Goal: Task Accomplishment & Management: Manage account settings

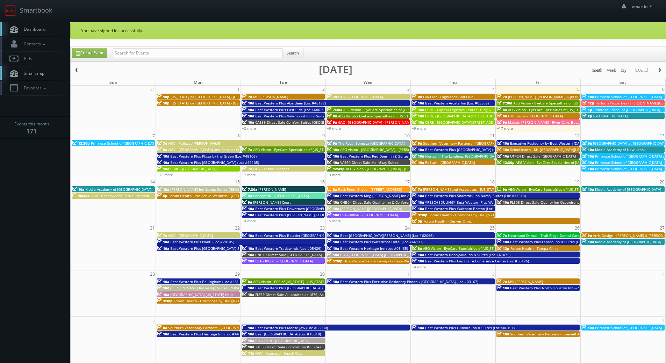
click at [506, 128] on link "+17 more" at bounding box center [505, 128] width 16 height 5
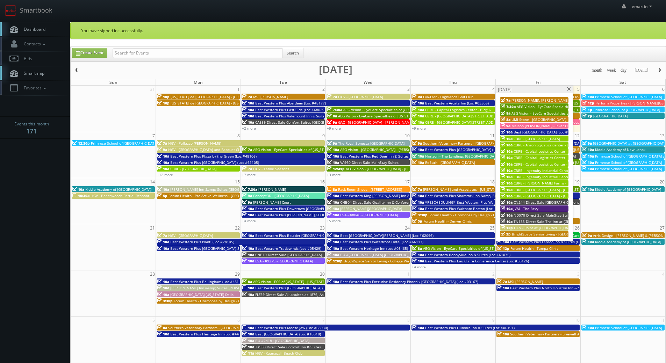
click at [525, 202] on span "CN244 Direct Sale [GEOGRAPHIC_DATA]" at bounding box center [546, 202] width 66 height 5
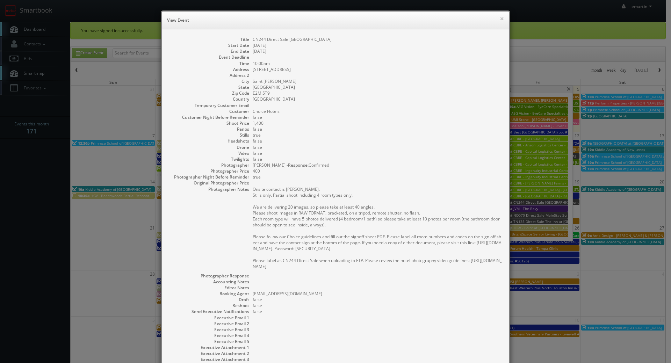
click at [503, 18] on div "× View Event" at bounding box center [335, 21] width 347 height 18
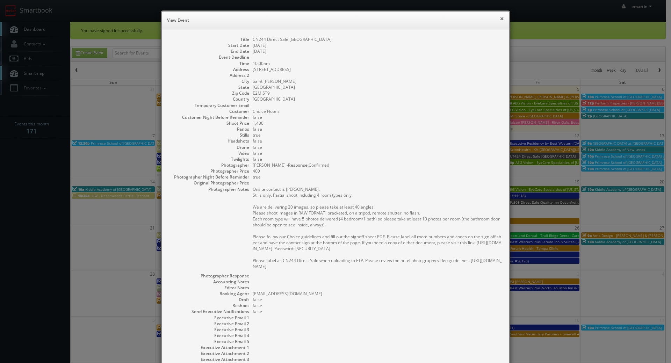
click at [500, 18] on button "×" at bounding box center [502, 18] width 4 height 5
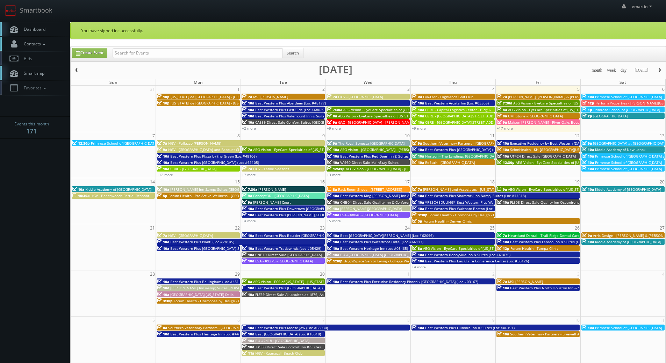
click at [65, 37] on link "Contacts" at bounding box center [35, 44] width 70 height 14
click at [37, 31] on span "Dashboard" at bounding box center [32, 29] width 25 height 6
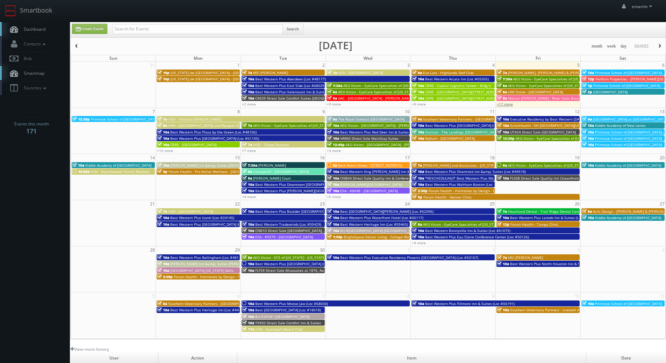
click at [504, 103] on link "+17 more" at bounding box center [505, 104] width 16 height 5
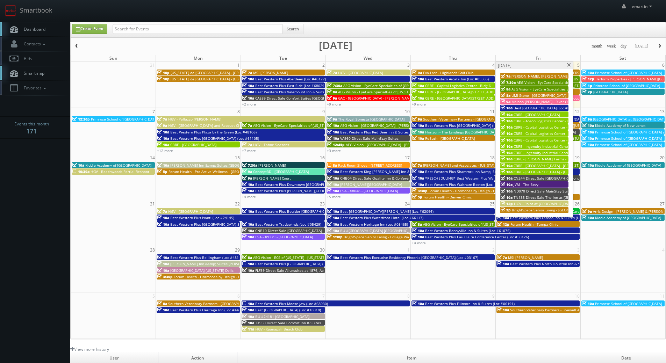
click at [569, 66] on span at bounding box center [569, 65] width 5 height 4
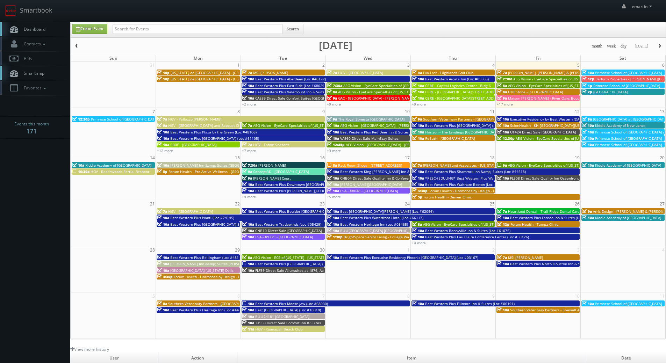
click at [589, 30] on div "Create Event Search" at bounding box center [369, 31] width 604 height 14
click at [469, 41] on div "Create Event Search month week day today September 2025 Sun Mon Tue Wed Thu Fri…" at bounding box center [368, 180] width 596 height 317
click at [49, 35] on link "Dashboard" at bounding box center [35, 29] width 70 height 14
click at [44, 29] on span "Dashboard" at bounding box center [32, 29] width 25 height 6
click at [45, 23] on link "Dashboard" at bounding box center [35, 29] width 70 height 14
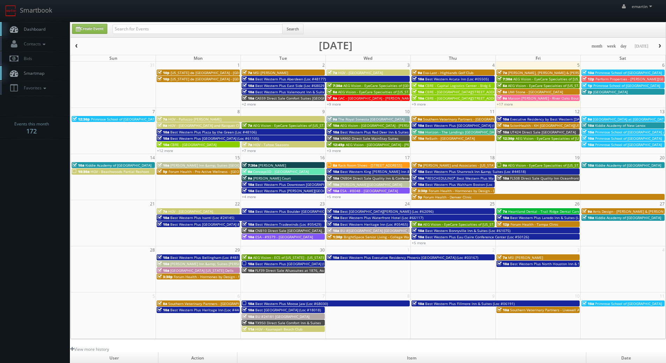
click at [33, 24] on link "Dashboard" at bounding box center [35, 29] width 70 height 14
click at [184, 118] on span "HGV - Pallazzo [PERSON_NAME]" at bounding box center [194, 119] width 53 height 5
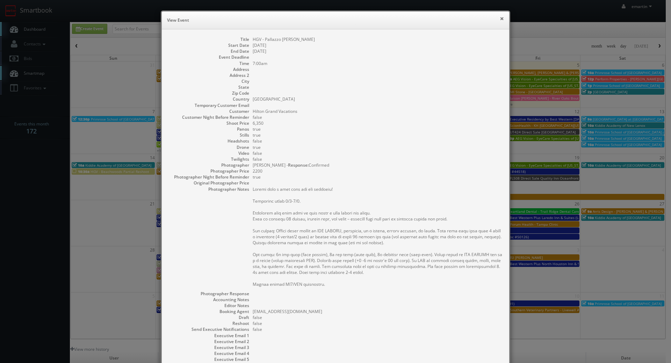
click at [501, 19] on button "×" at bounding box center [502, 18] width 4 height 5
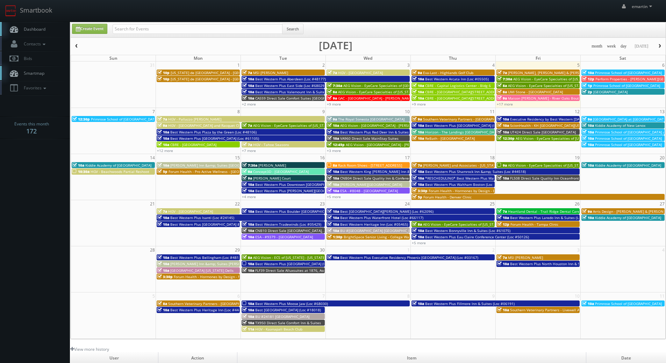
click at [43, 24] on link "Dashboard" at bounding box center [35, 29] width 70 height 14
click at [49, 20] on link "Smartbook" at bounding box center [28, 11] width 57 height 22
drag, startPoint x: 139, startPoint y: 26, endPoint x: 145, endPoint y: 26, distance: 6.3
click at [139, 26] on input "text" at bounding box center [198, 29] width 170 height 10
paste input "[PERSON_NAME]"
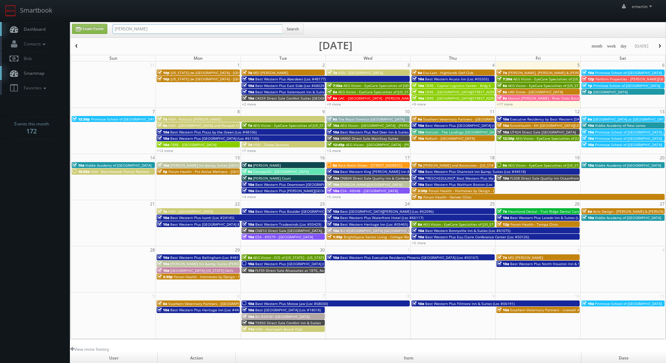
type input "[PERSON_NAME]"
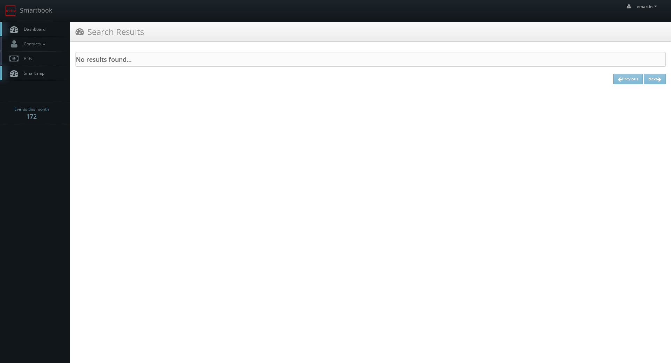
click at [33, 29] on span "Dashboard" at bounding box center [32, 29] width 25 height 6
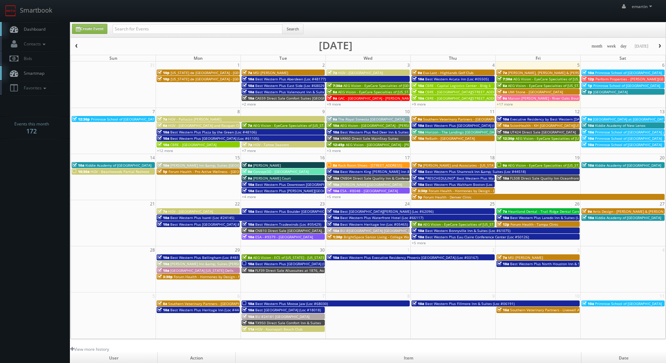
click at [41, 26] on link "Dashboard" at bounding box center [35, 29] width 70 height 14
click at [39, 31] on span "Dashboard" at bounding box center [32, 29] width 25 height 6
click at [49, 22] on link "Dashboard" at bounding box center [35, 29] width 70 height 14
click at [502, 105] on link "+17 more" at bounding box center [505, 104] width 16 height 5
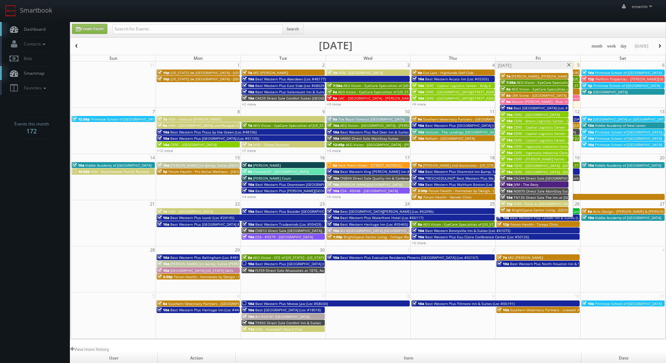
click at [520, 178] on span "CN244 Direct Sale [GEOGRAPHIC_DATA]" at bounding box center [546, 178] width 66 height 5
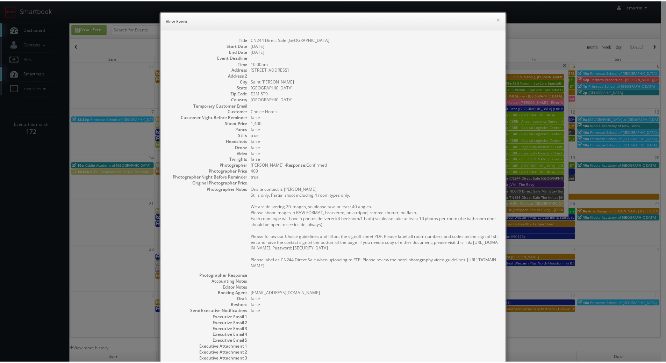
scroll to position [55, 0]
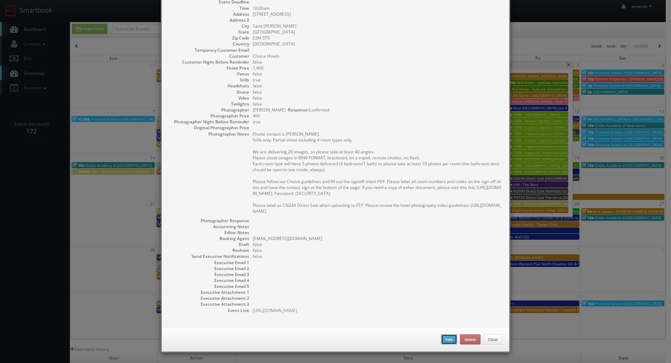
click at [443, 339] on button "Edit" at bounding box center [449, 339] width 16 height 10
type input "CN244 Direct Sale [GEOGRAPHIC_DATA]"
type input "1155 Fairville Blvd"
type input "Saint John"
type input "E2M 5T9"
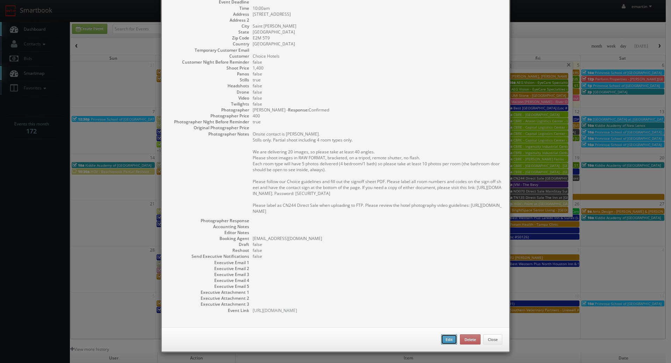
select select "[GEOGRAPHIC_DATA]"
type input "1,400"
checkbox input "true"
type input "09/05/2025"
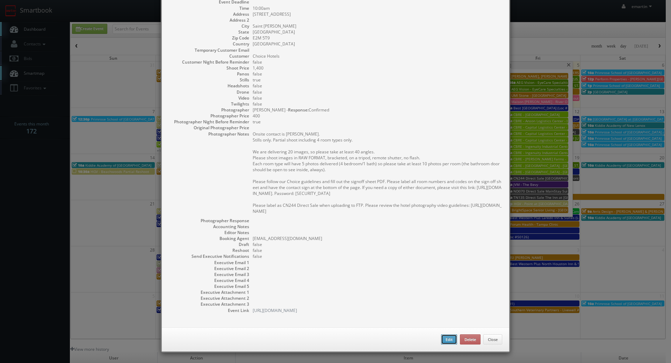
type input "10:00am"
checkbox input "true"
type textarea "Onsite contact is Minesh Chauhan. Stills only. Partial shoot including 4 room t…"
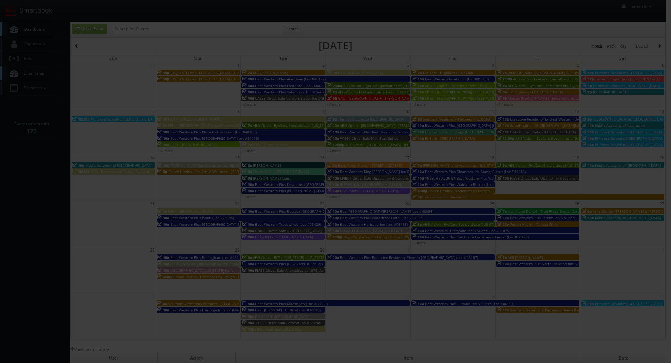
type input "1,400"
type input "400"
select select "fake69@mg.cs3calendar.com"
select select "me@nigelfearon.ca"
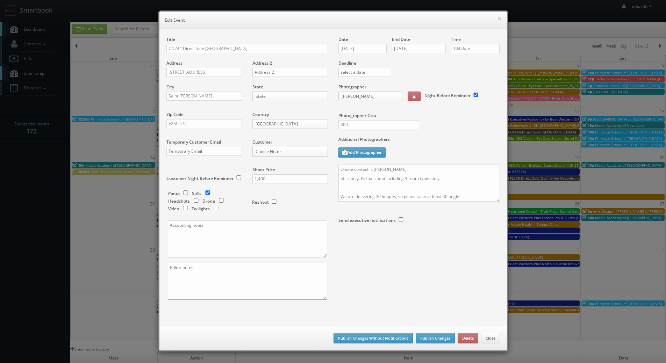
drag, startPoint x: 261, startPoint y: 280, endPoint x: 263, endPoint y: 275, distance: 5.2
click at [261, 280] on textarea at bounding box center [247, 281] width 159 height 37
type textarea "digital twilights"
click at [426, 252] on div "Date 09/05/2025 End Date 09/05/2025 Time 10:00am Deadline Photographer Nigel Fe…" at bounding box center [419, 145] width 172 height 219
click at [420, 273] on div "Title CN244 Direct Sale Rodeway Inn Address 1155 Fairville Blvd Address 2 City …" at bounding box center [333, 174] width 344 height 276
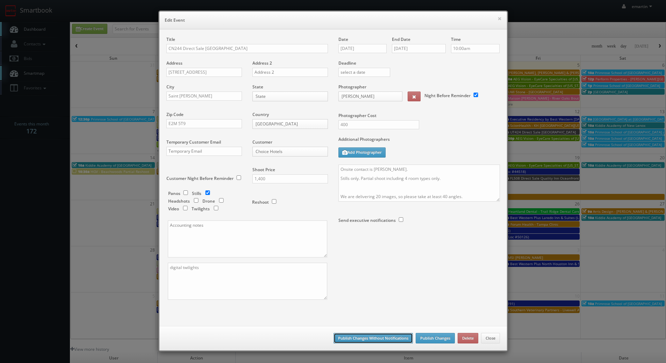
click at [370, 338] on button "Publish Changes Without Notifications" at bounding box center [372, 338] width 79 height 10
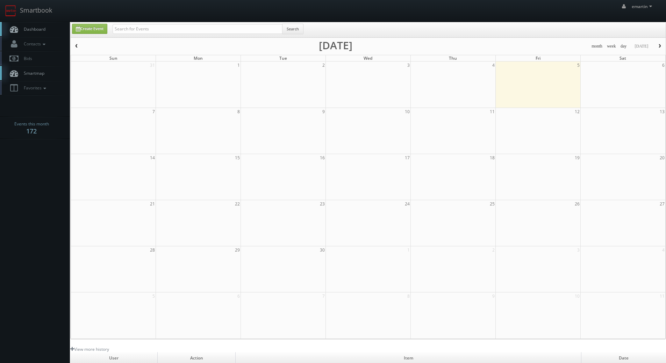
click at [47, 27] on link "Dashboard" at bounding box center [35, 29] width 70 height 14
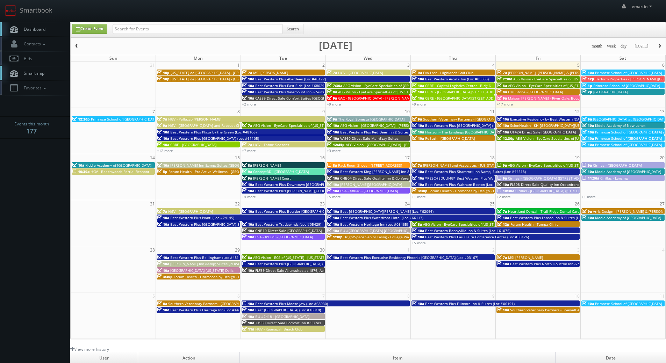
click at [39, 28] on span "Dashboard" at bounding box center [32, 29] width 25 height 6
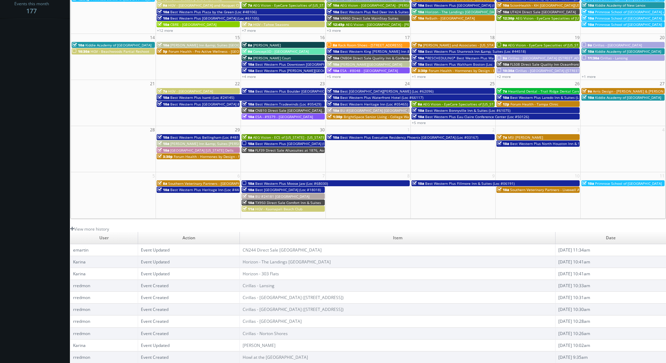
click at [265, 246] on td "CN244 Direct Sale [GEOGRAPHIC_DATA]" at bounding box center [397, 250] width 315 height 12
click at [265, 249] on link "CN244 Direct Sale [GEOGRAPHIC_DATA]" at bounding box center [282, 250] width 79 height 6
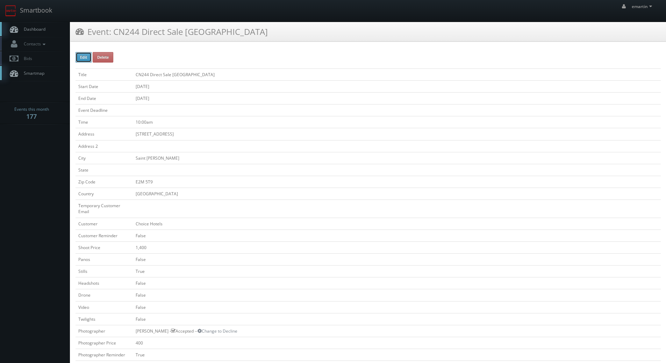
click at [77, 53] on button "Edit" at bounding box center [83, 57] width 16 height 10
type input "CN244 Direct Sale [GEOGRAPHIC_DATA]"
type input "[STREET_ADDRESS]"
type input "Saint [PERSON_NAME]"
type input "E2M 5T9"
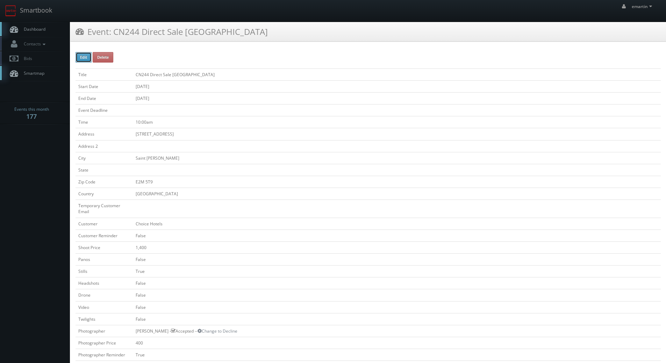
select select "[GEOGRAPHIC_DATA]"
checkbox input "false"
type input "1,400"
checkbox input "false"
checkbox input "true"
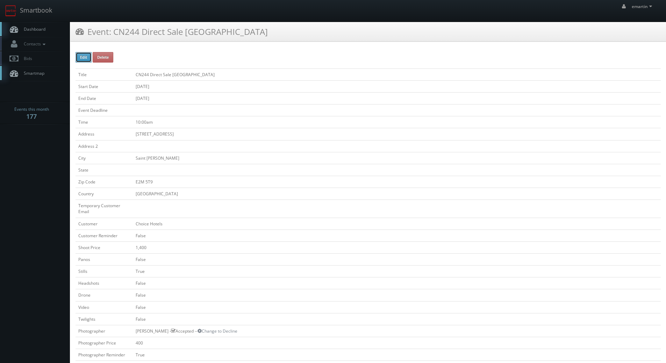
checkbox input "false"
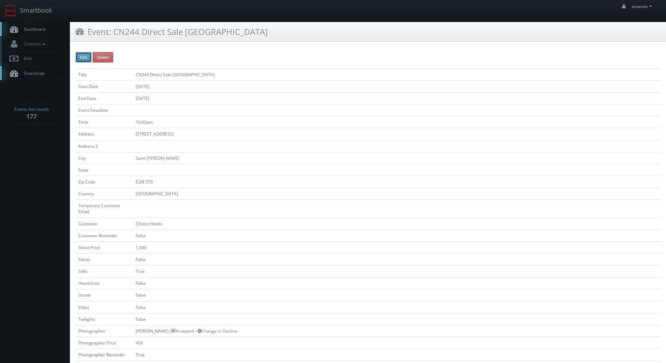
type input "[DATE]"
type input "10:00am"
checkbox input "true"
checkbox input "false"
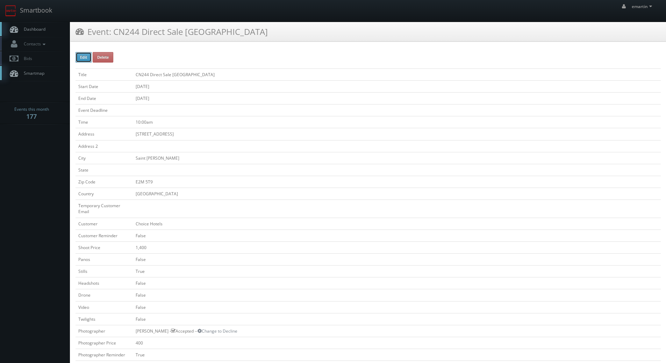
type input "1,400"
type input "400"
select select "fake69@mg.cs3calendar.com"
select select "me@nigelfearon.ca"
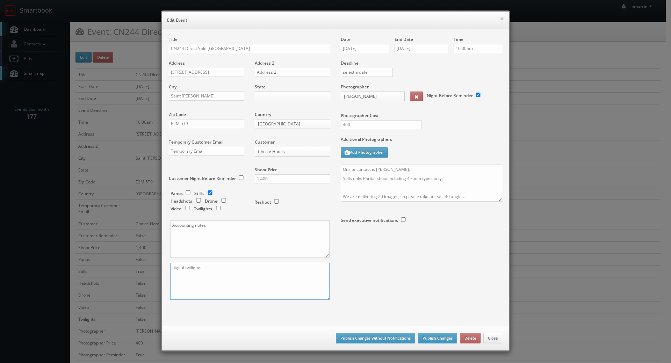
click at [214, 275] on textarea "digital twilights" at bounding box center [249, 281] width 159 height 37
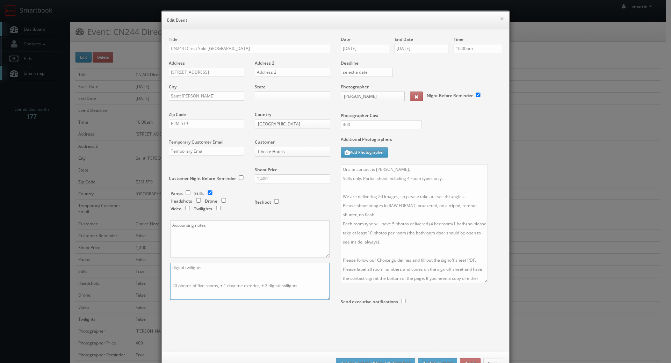
type textarea "digital twilights 20 photos of five rooms, + 1 daytime exterior, + 2 digital tw…"
drag, startPoint x: 481, startPoint y: 280, endPoint x: 424, endPoint y: 239, distance: 70.5
click at [424, 239] on textarea "Onsite contact is Minesh Chauhan. Stills only. Partial shoot including 4 room t…" at bounding box center [414, 224] width 147 height 118
click at [408, 177] on textarea "Onsite contact is Minesh Chauhan. Stills only. Partial shoot including 4 room t…" at bounding box center [414, 224] width 147 height 118
click at [404, 179] on textarea "Onsite contact is Minesh Chauhan. Stills only. Partial shoot including 4 room t…" at bounding box center [414, 224] width 147 height 118
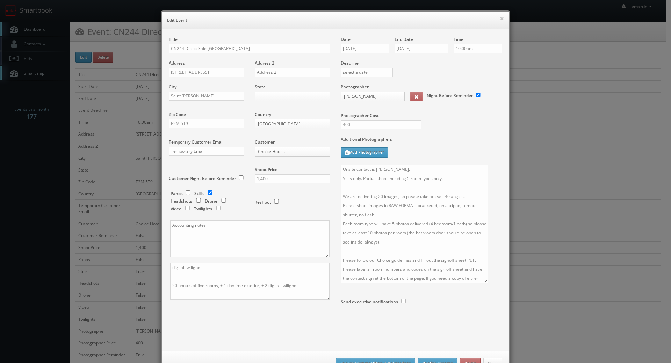
click at [396, 208] on textarea "Onsite contact is Minesh Chauhan. Stills only. Partial shoot including 4 room t…" at bounding box center [414, 224] width 147 height 118
type textarea "Onsite contact is Minesh Chauhan. Stills only. Partial shoot including 5 room t…"
drag, startPoint x: 352, startPoint y: 120, endPoint x: 333, endPoint y: 122, distance: 19.0
click at [336, 122] on div "Photographer Cost 400" at bounding box center [422, 110] width 172 height 52
click at [336, 124] on div "400" at bounding box center [379, 128] width 86 height 16
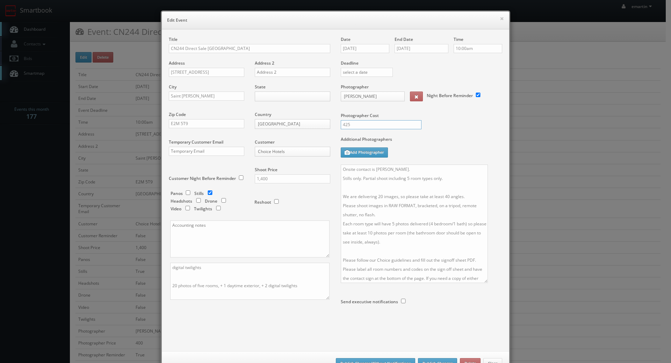
type input "425"
click at [439, 136] on div "Photographer Cost 425" at bounding box center [422, 110] width 172 height 52
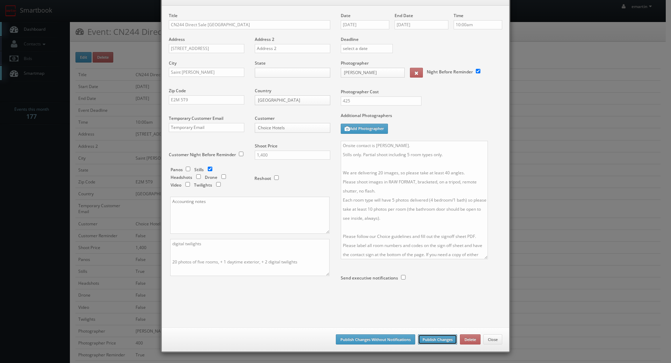
click at [437, 338] on button "Publish Changes" at bounding box center [437, 339] width 39 height 10
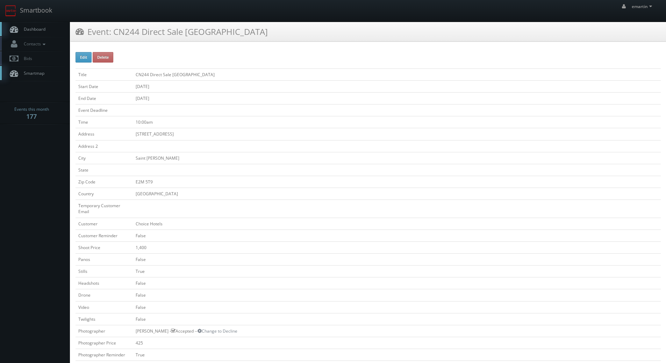
click at [20, 34] on link "Dashboard" at bounding box center [35, 29] width 70 height 14
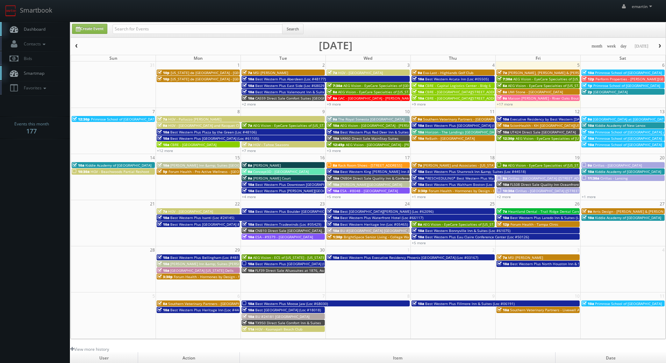
click at [45, 27] on span "Dashboard" at bounding box center [32, 29] width 25 height 6
